Goal: Task Accomplishment & Management: Complete application form

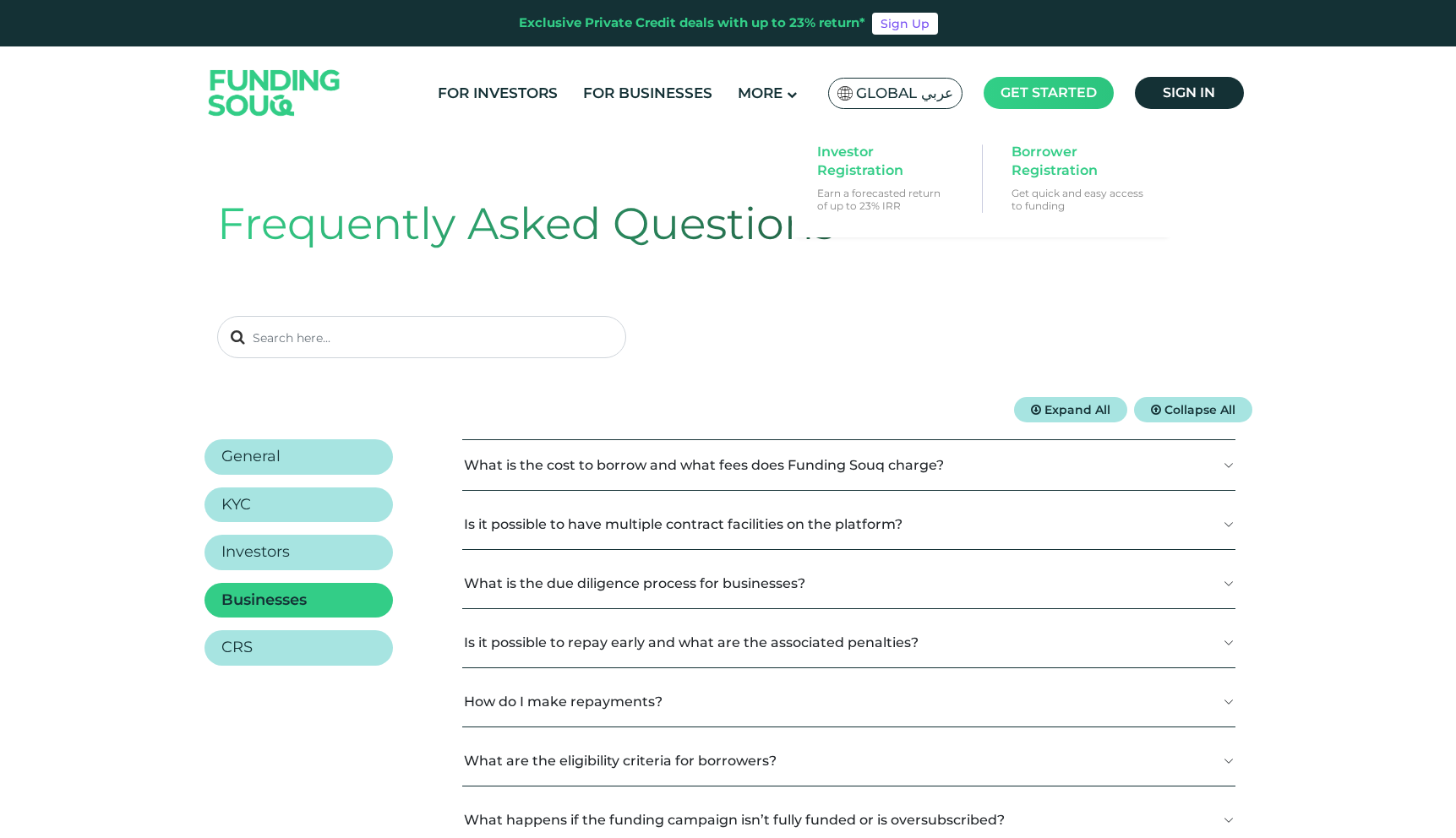
click at [1023, 88] on span "Get started" at bounding box center [1048, 92] width 96 height 16
click at [1040, 145] on span "Borrower Registration" at bounding box center [1077, 161] width 131 height 37
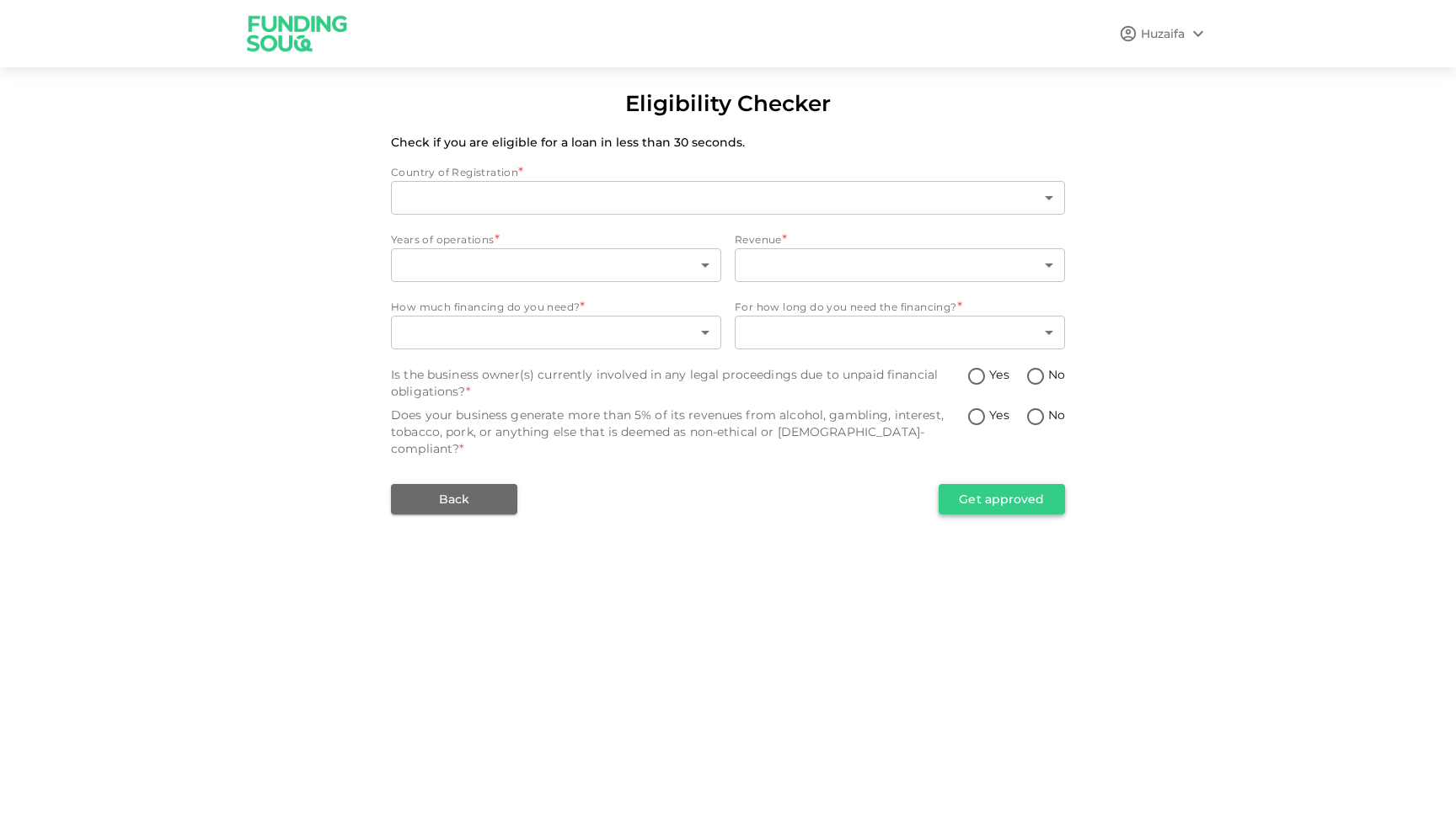
click at [1009, 485] on button "Get approved" at bounding box center [1001, 500] width 126 height 30
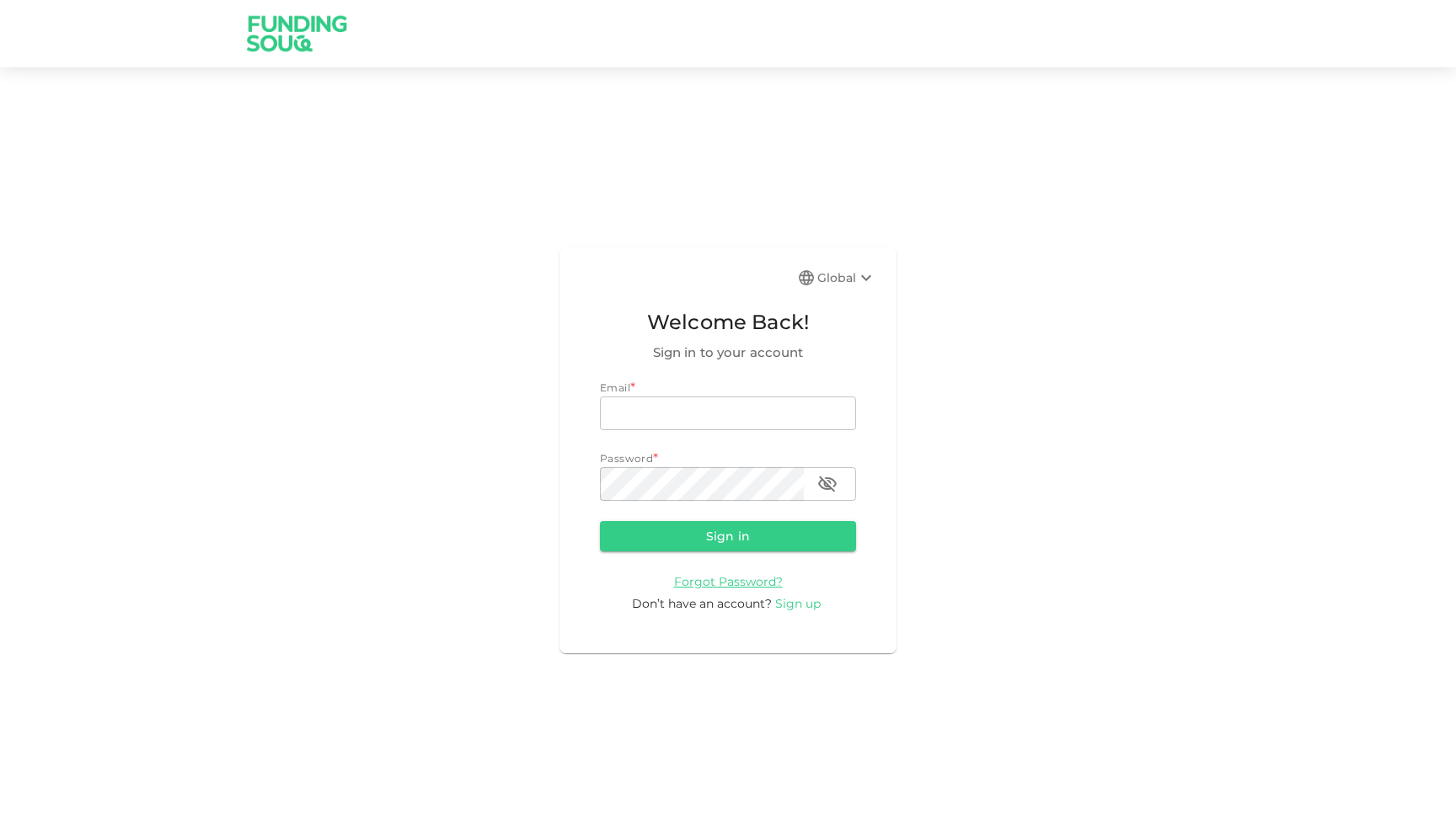
click at [802, 609] on span "Sign up" at bounding box center [797, 604] width 46 height 15
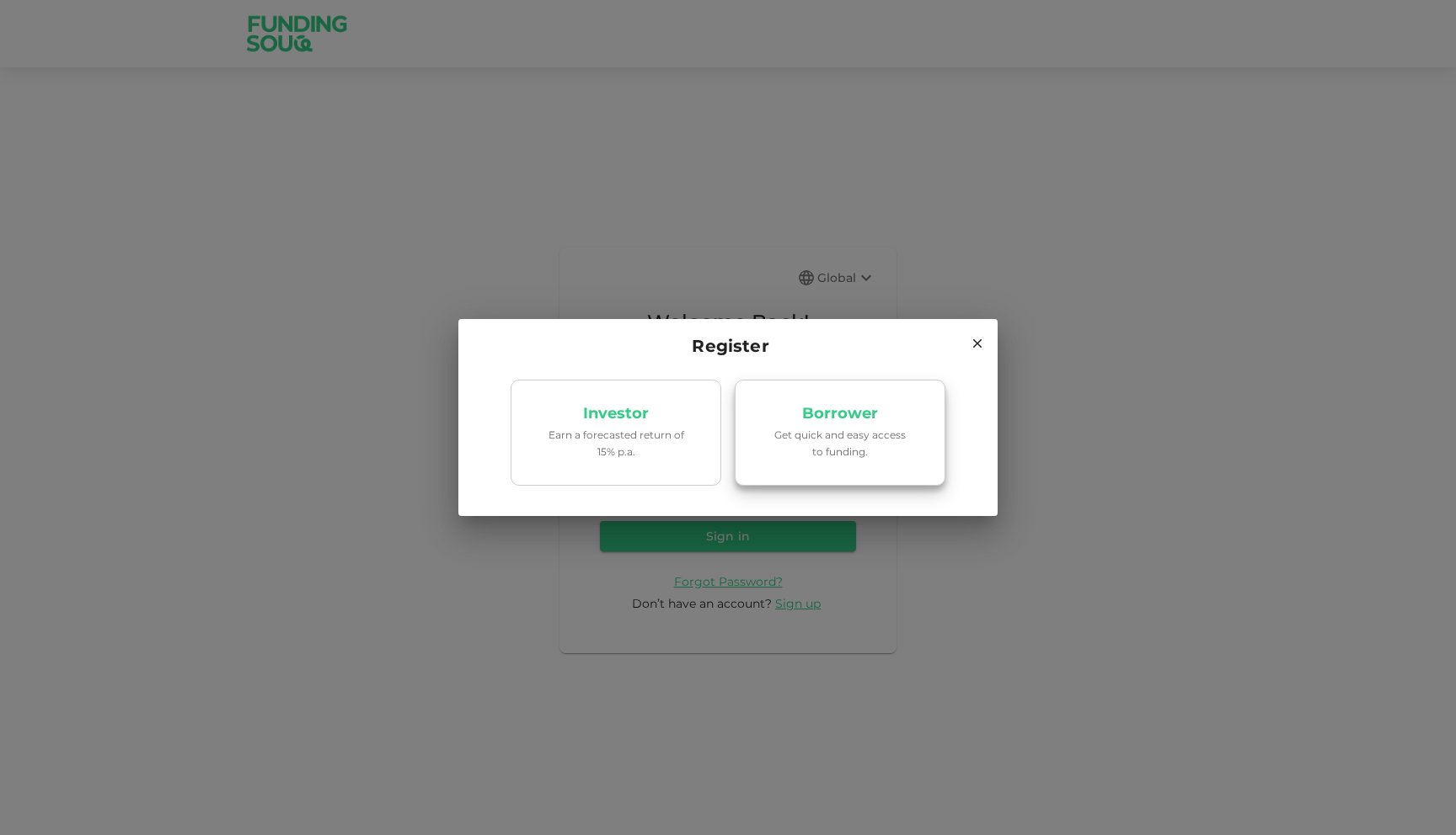
click at [839, 428] on p "Get quick and easy access to funding." at bounding box center [839, 443] width 144 height 32
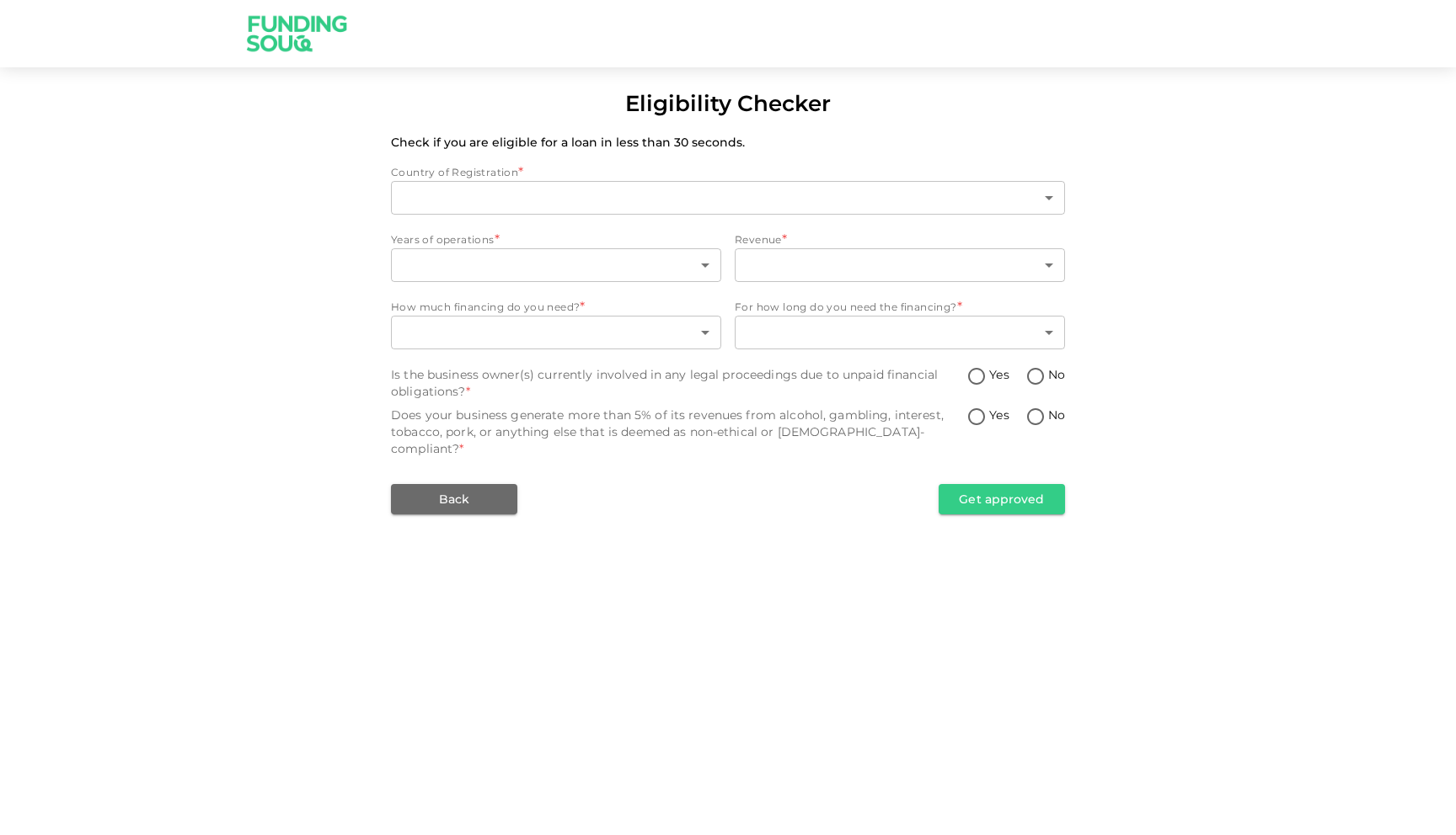
type input "1"
click at [529, 258] on body "Eligibility Checker Check if you are eligible for a loan in less than 30 second…" at bounding box center [728, 417] width 1456 height 835
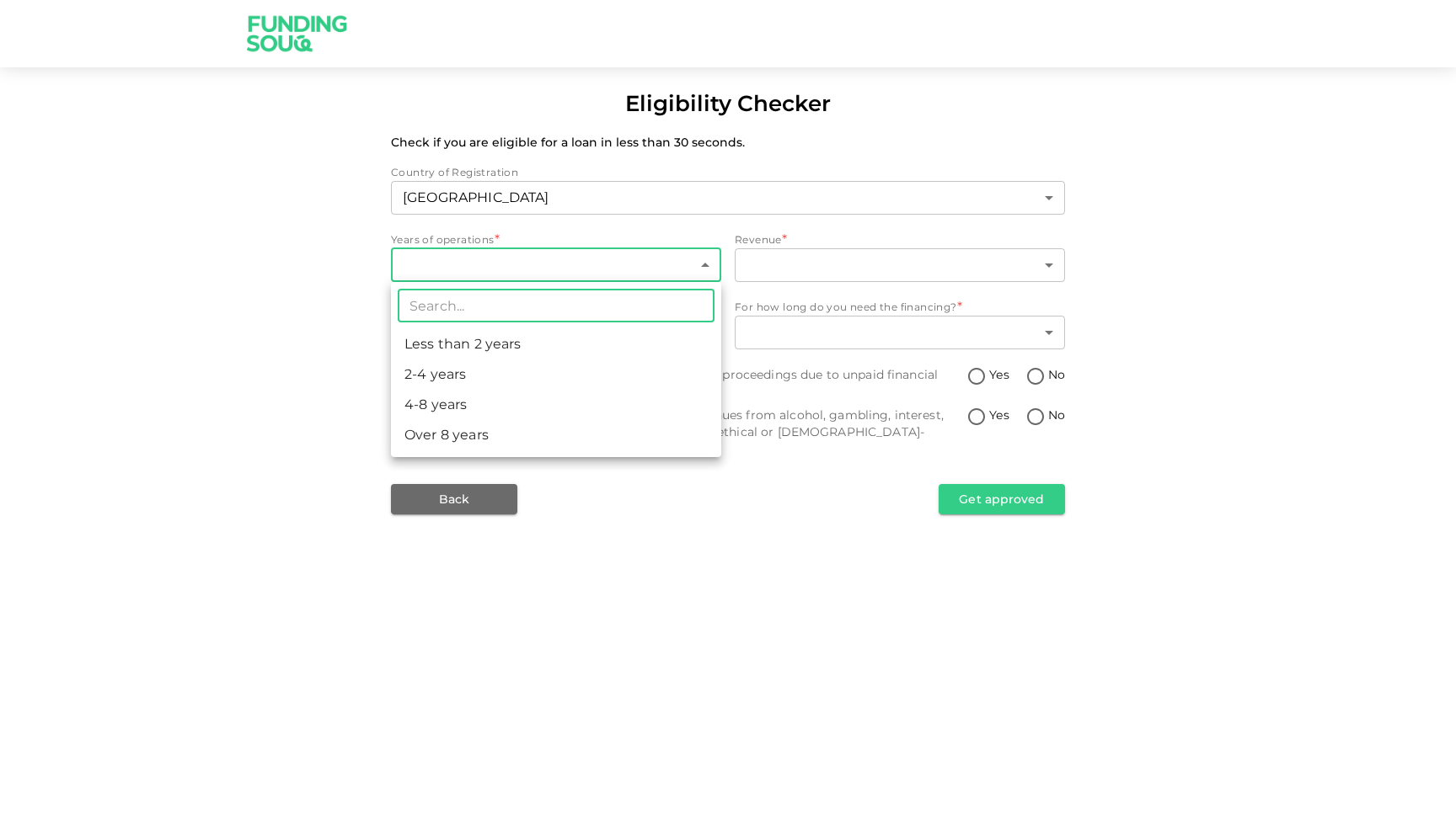
click at [508, 382] on li "2-4 years" at bounding box center [555, 374] width 330 height 30
type input "2"
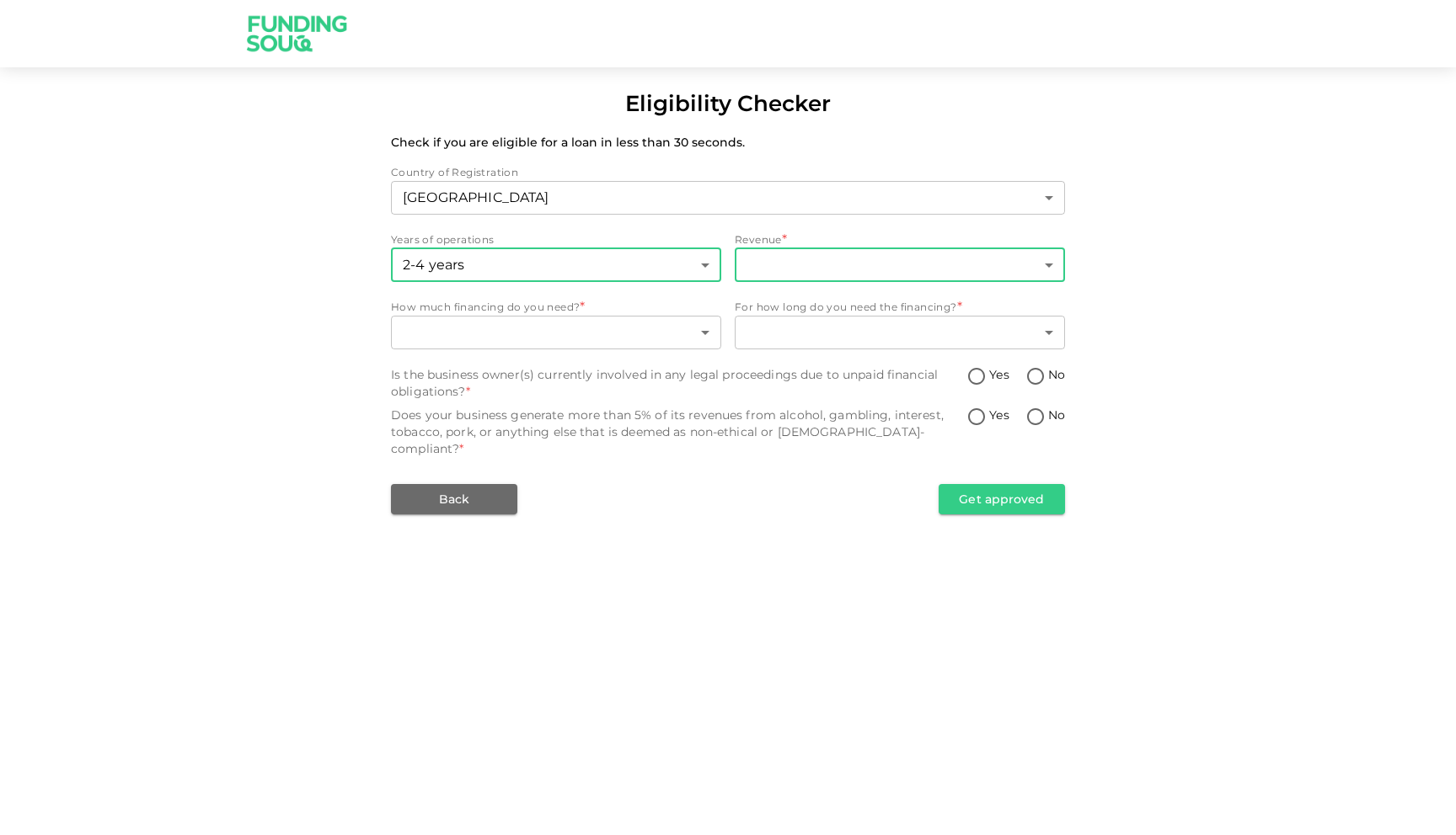
click at [842, 270] on body "Eligibility Checker Check if you are eligible for a loan in less than 30 second…" at bounding box center [728, 417] width 1456 height 835
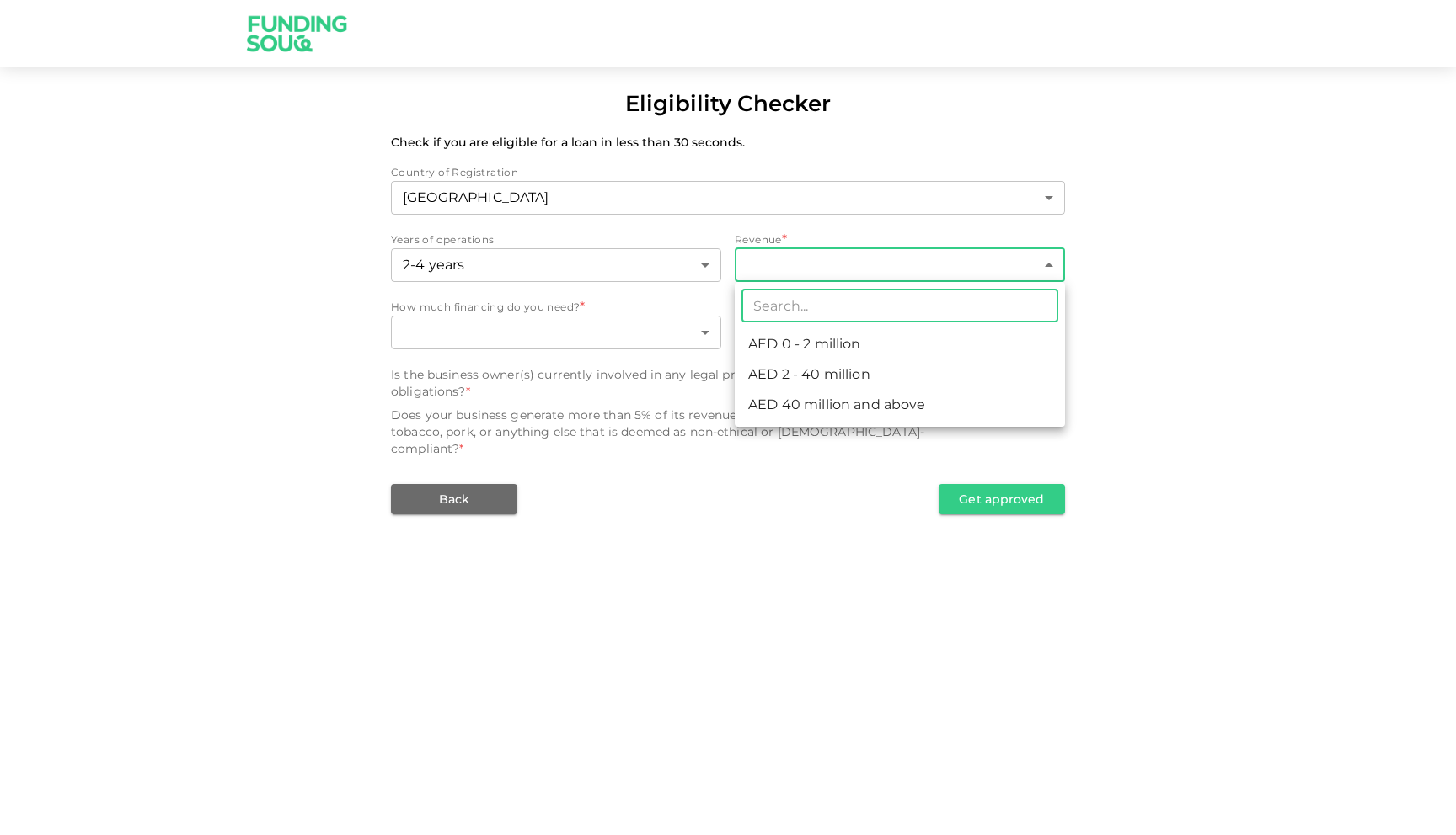
click at [797, 360] on li "AED 2 - 40 million" at bounding box center [899, 374] width 330 height 30
type input "2"
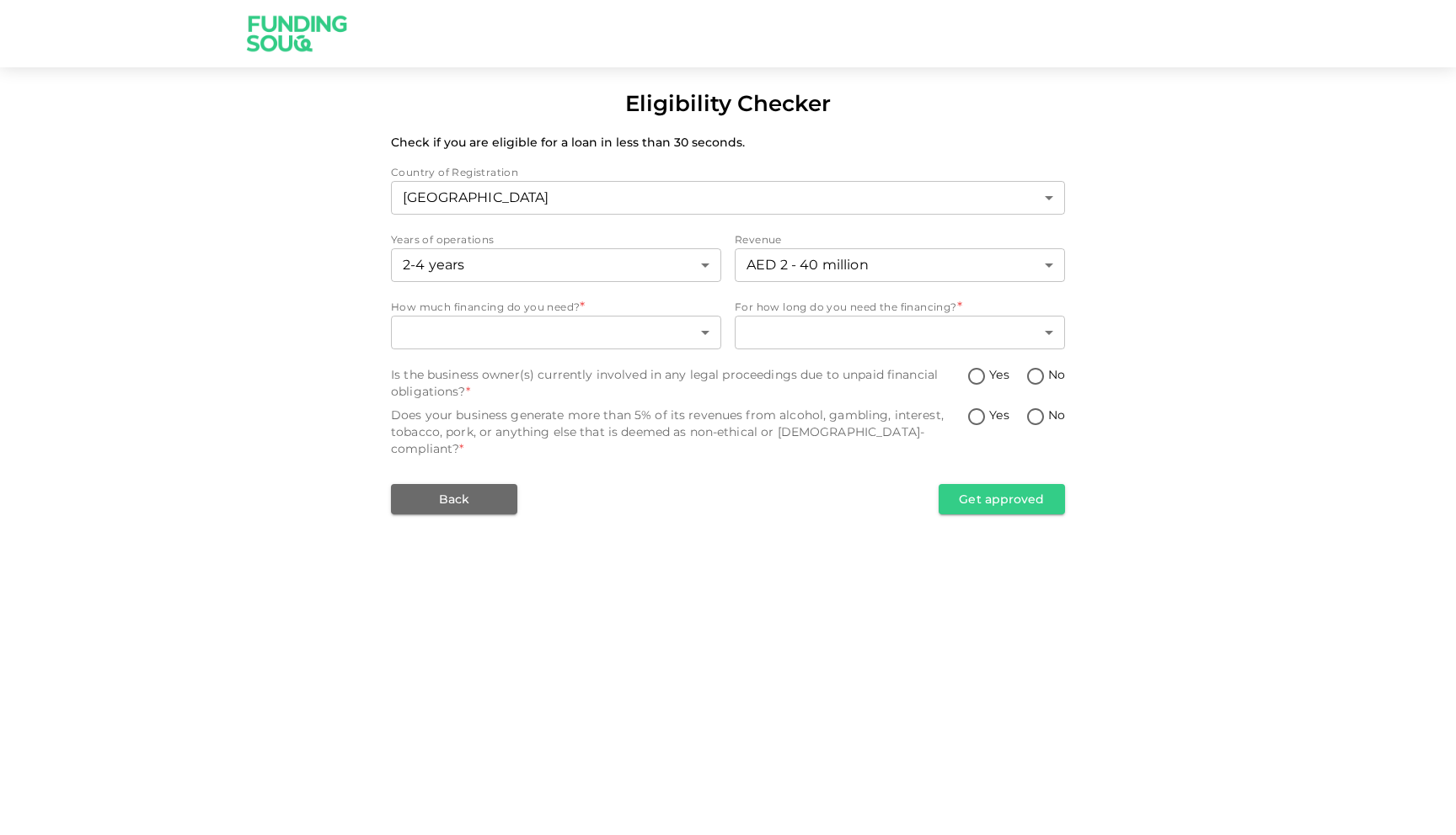
click at [548, 312] on span "How much financing do you need?" at bounding box center [485, 306] width 189 height 12
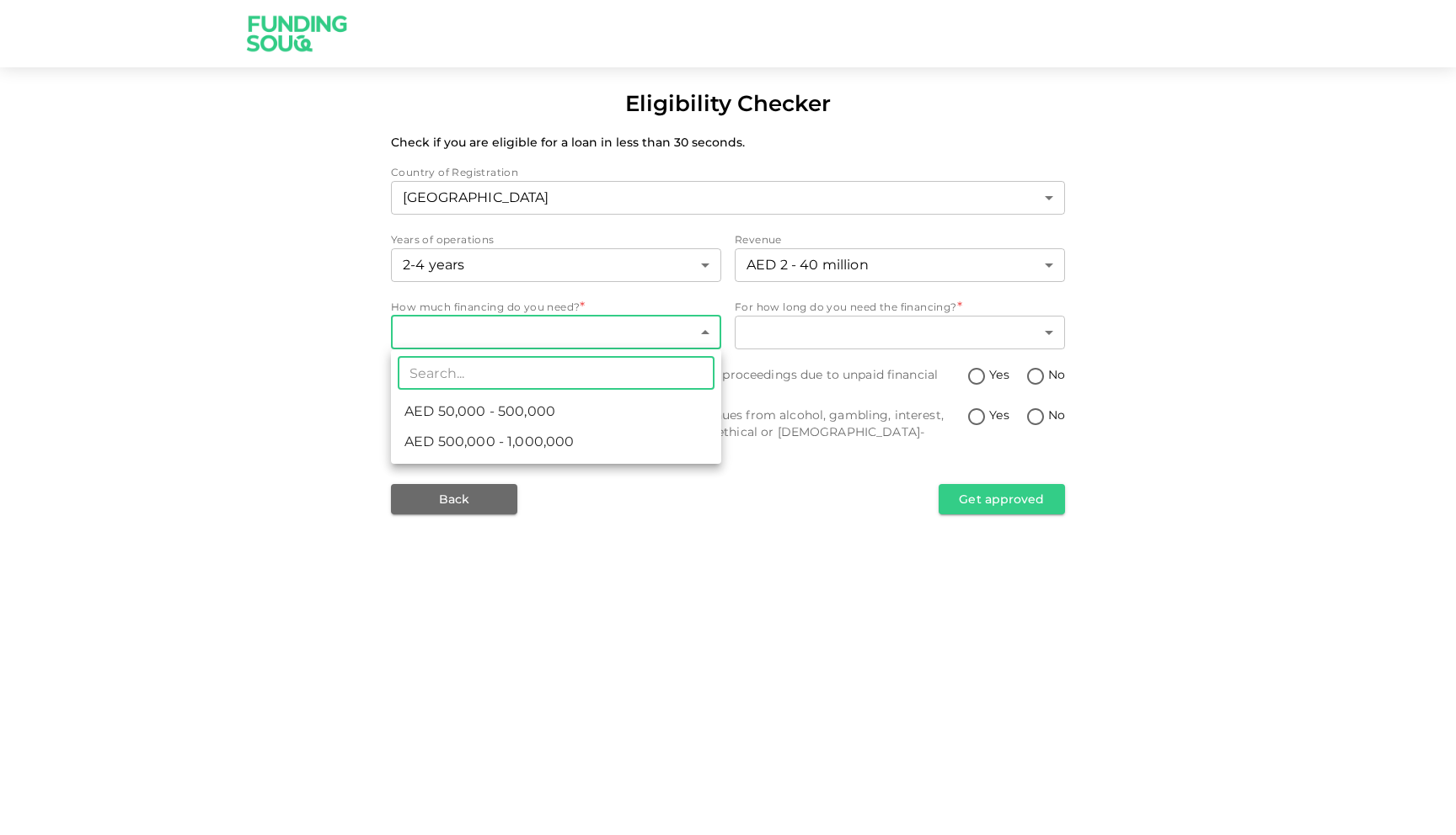
click at [561, 327] on body "Eligibility Checker Check if you are eligible for a loan in less than 30 second…" at bounding box center [728, 417] width 1456 height 835
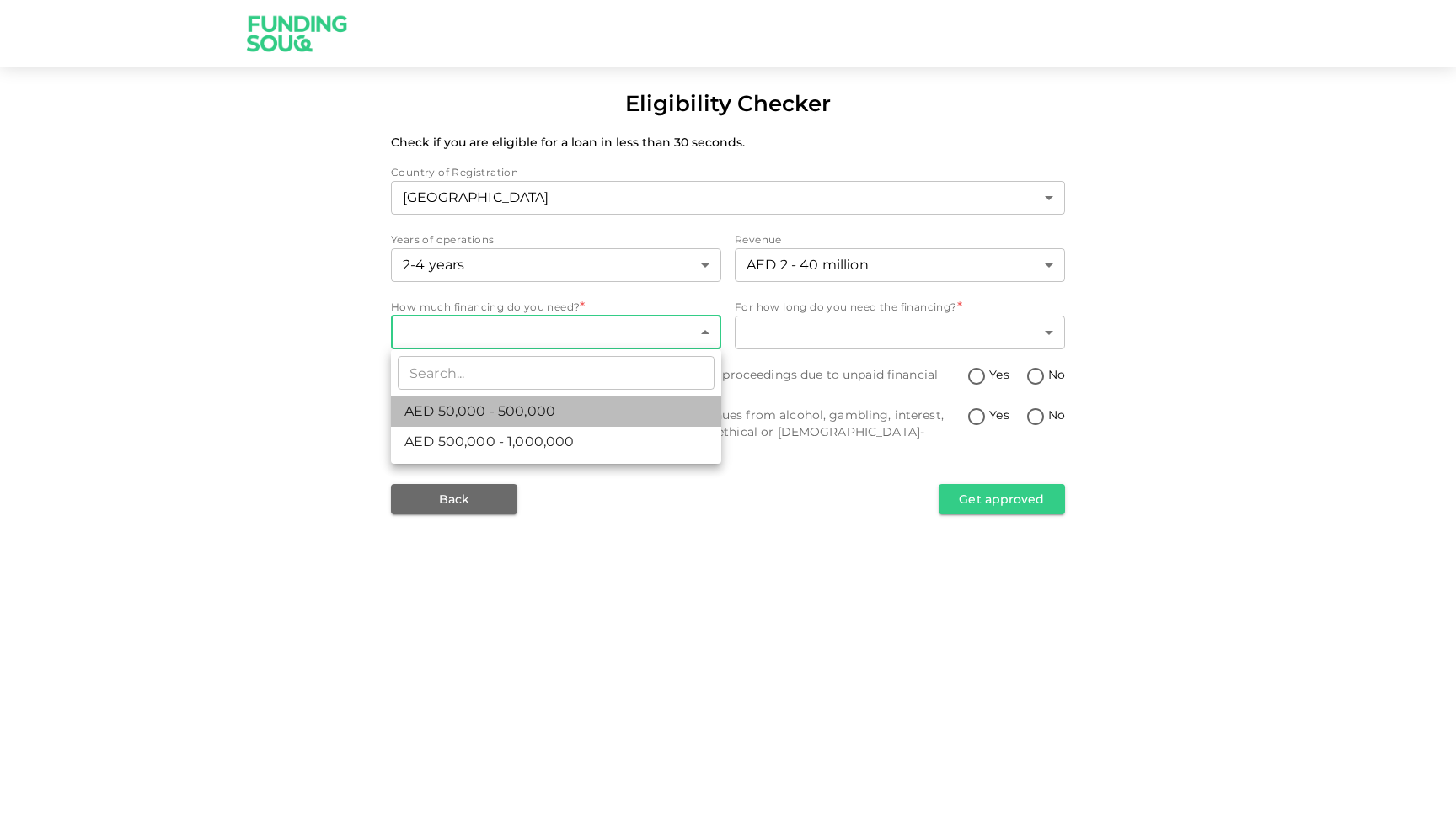
click at [552, 423] on li "AED 50,000 - 500,000" at bounding box center [555, 411] width 330 height 30
type input "1"
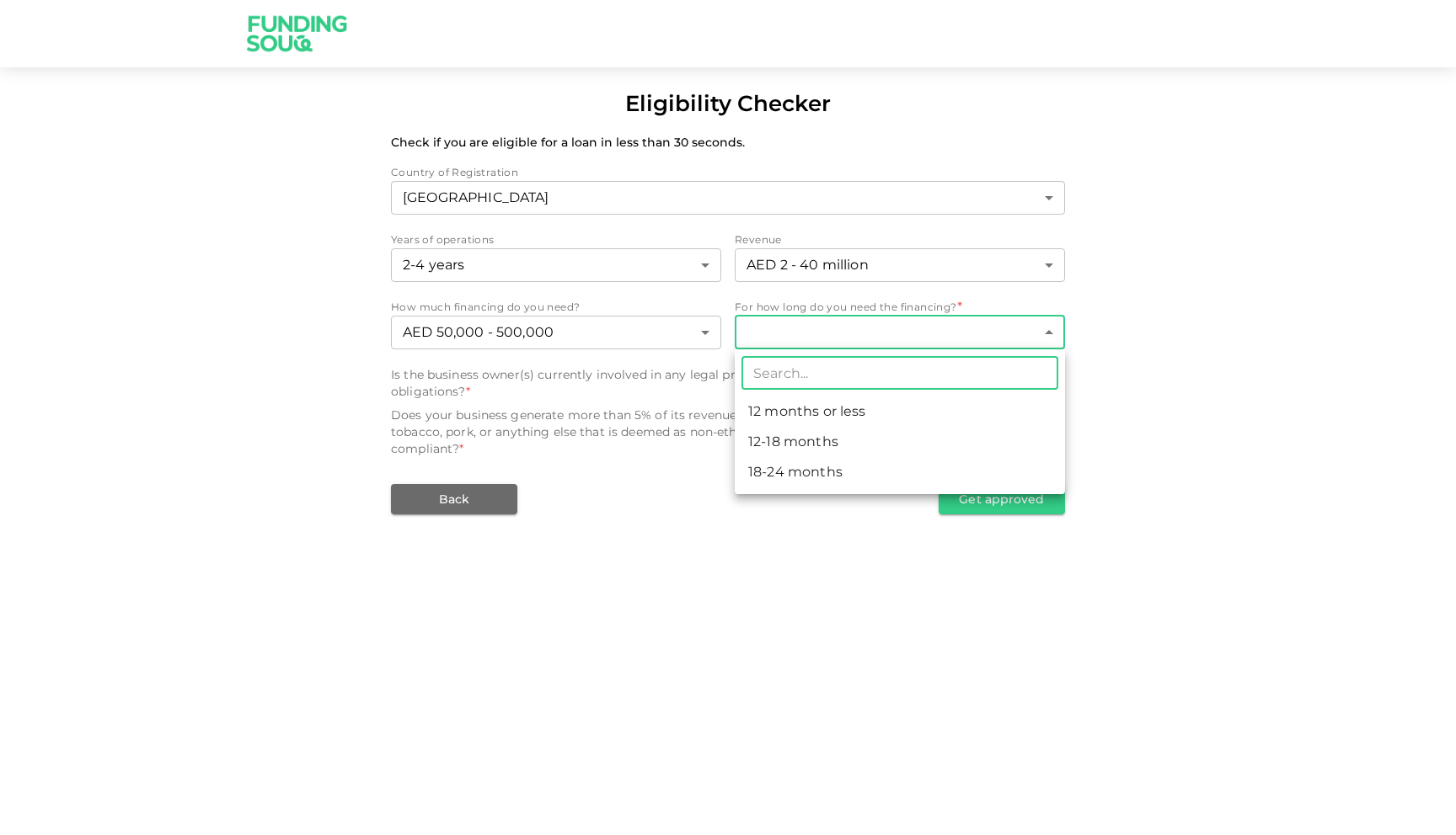
click at [839, 343] on body "Eligibility Checker Check if you are eligible for a loan in less than 30 second…" at bounding box center [728, 417] width 1456 height 835
click at [772, 418] on li "12 months or less" at bounding box center [899, 411] width 330 height 30
type input "1"
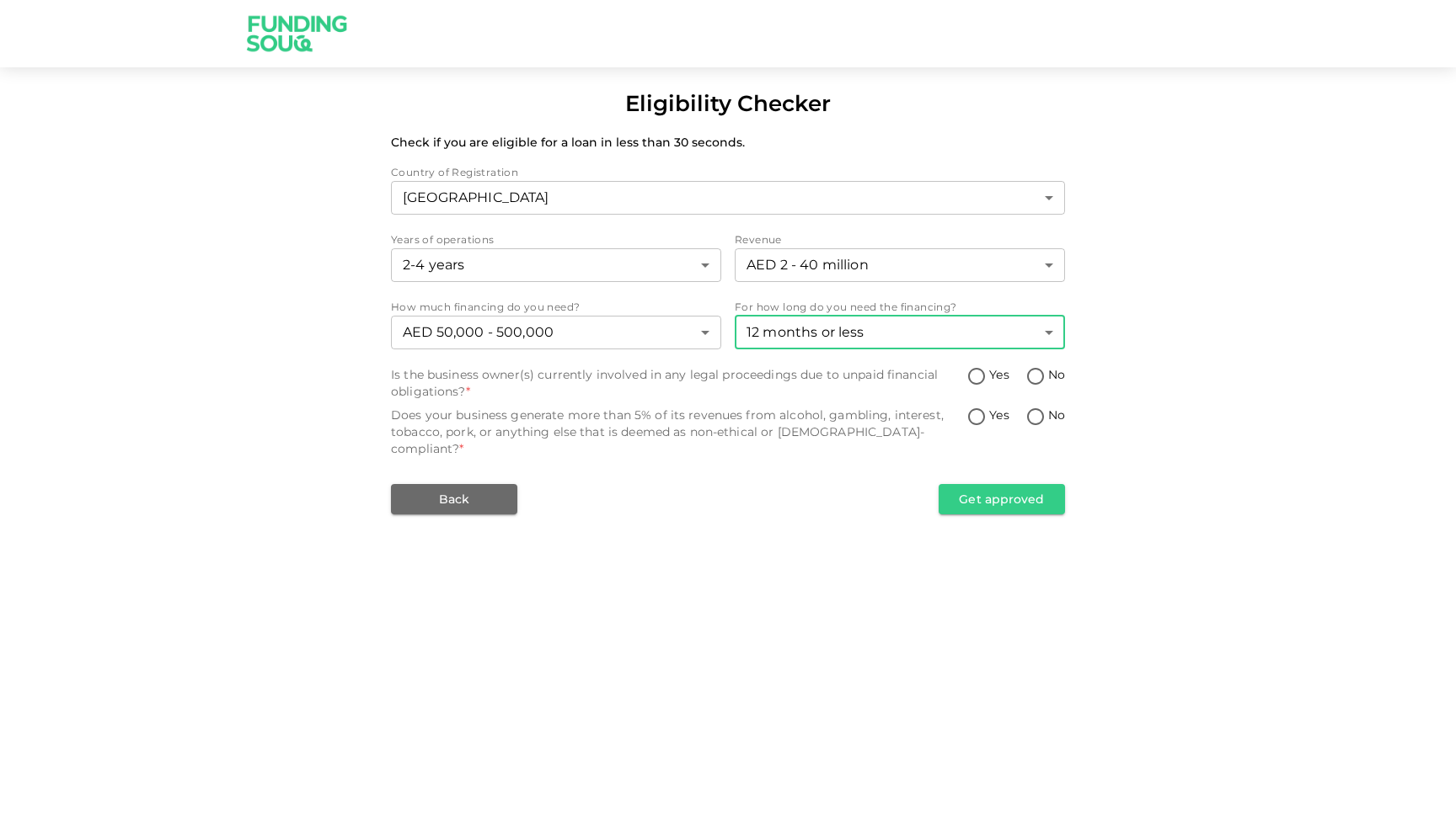
click at [1057, 375] on span "No" at bounding box center [1057, 375] width 17 height 18
click at [1048, 375] on input "No" at bounding box center [1035, 378] width 26 height 23
radio input "true"
click at [1049, 413] on span "No" at bounding box center [1057, 415] width 17 height 18
click at [1048, 413] on input "No" at bounding box center [1035, 418] width 26 height 23
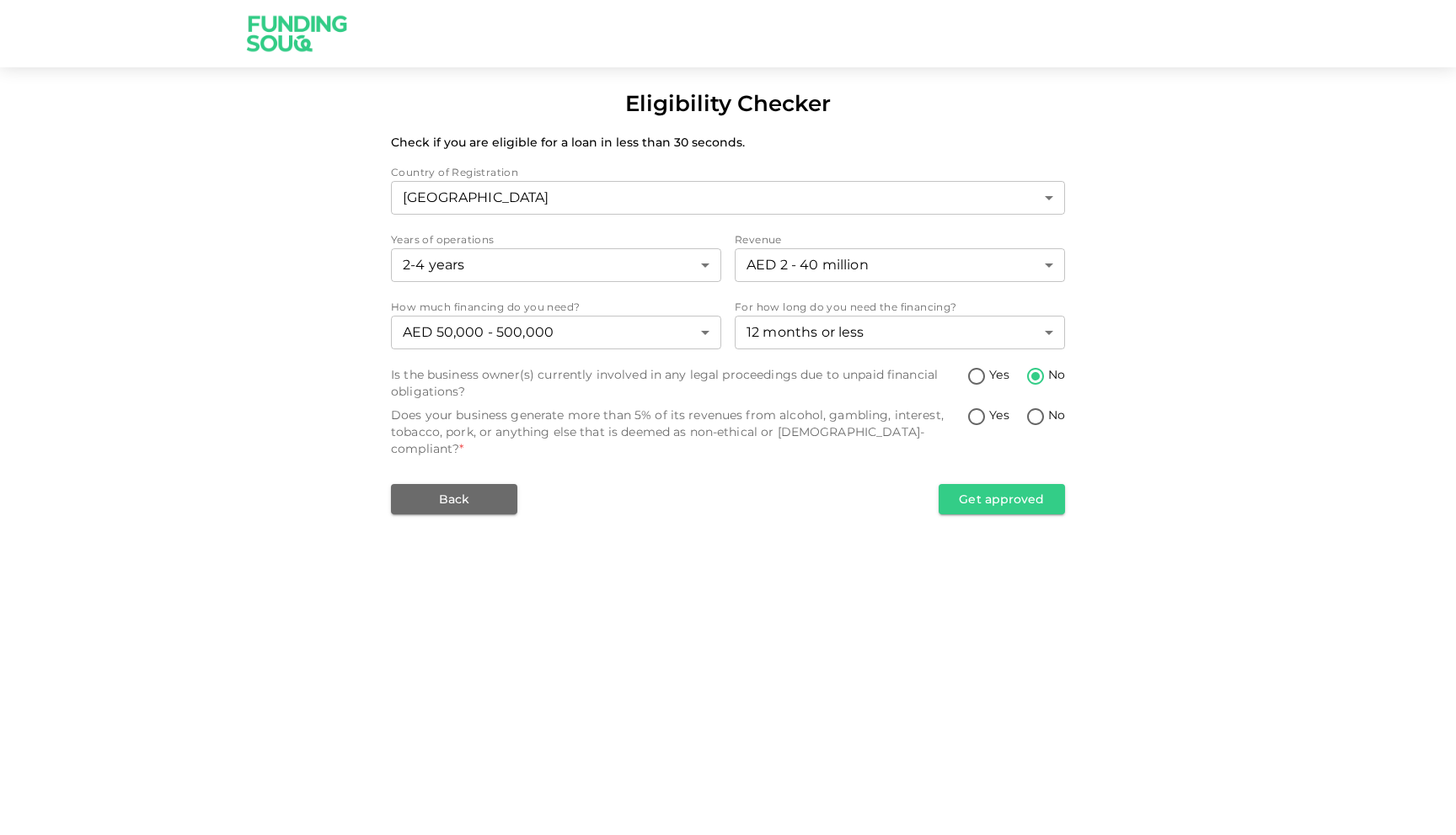
radio input "true"
click at [1033, 484] on button "Get approved" at bounding box center [1001, 500] width 126 height 30
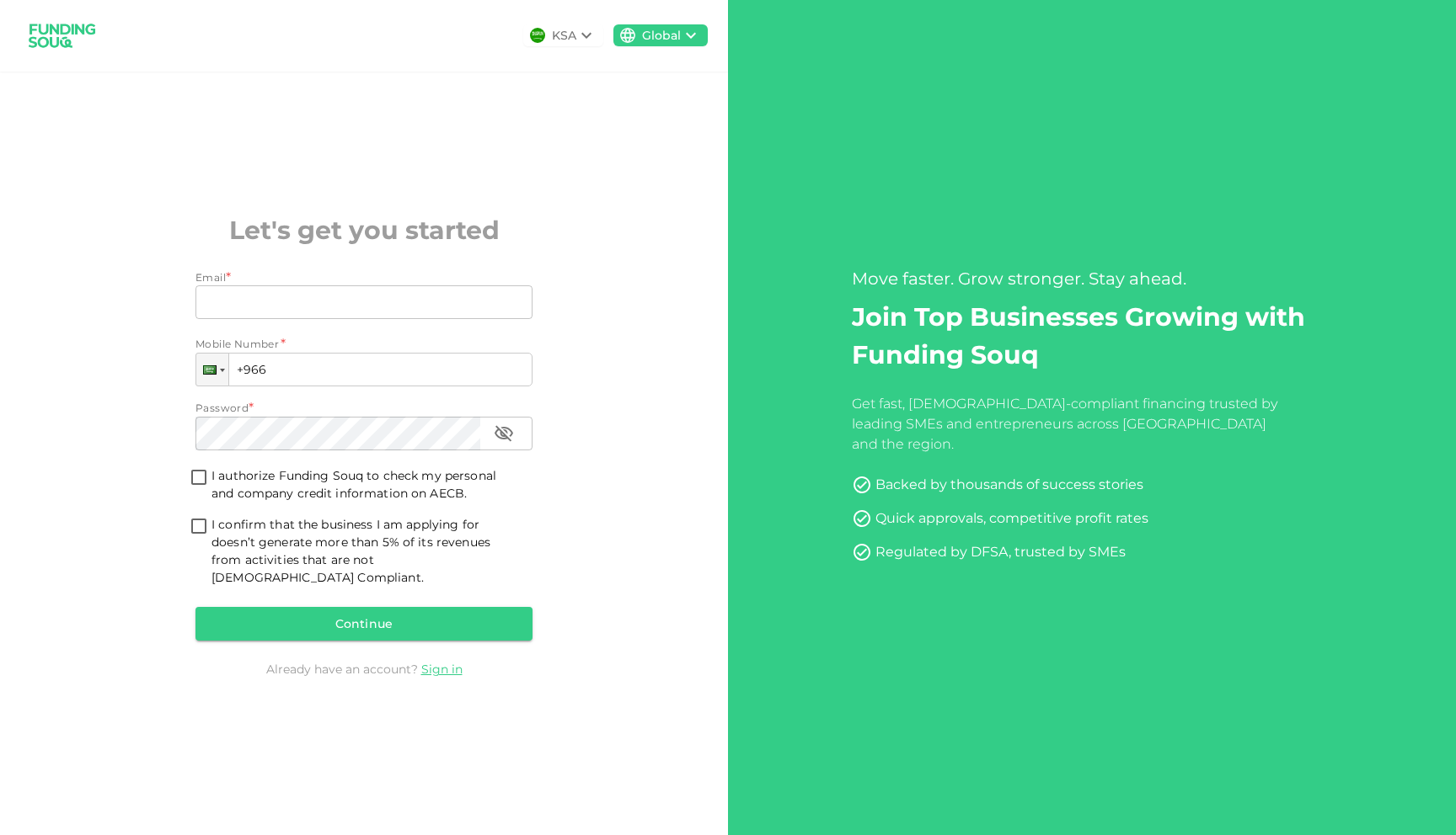
click at [482, 193] on div "KSA Global Let's get you started Email * Email Email Mobile Number * Phone +966…" at bounding box center [364, 417] width 728 height 835
click at [563, 218] on div "KSA Global Let's get you started Email * Email Email Mobile Number * Phone +966…" at bounding box center [364, 417] width 728 height 835
click at [915, 200] on div "Move faster. Grow stronger. Stay ahead. Join Top Businesses Growing with Fundin…" at bounding box center [1092, 417] width 728 height 835
